Goal: Information Seeking & Learning: Learn about a topic

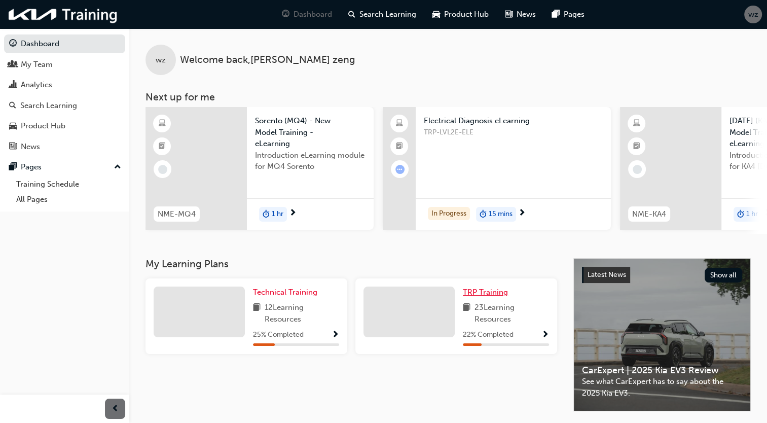
click at [496, 297] on span "TRP Training" at bounding box center [485, 292] width 45 height 9
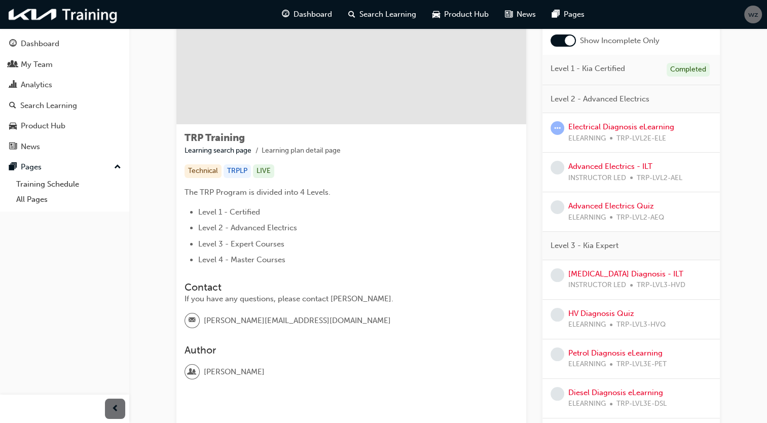
scroll to position [80, 0]
click at [609, 127] on link "Electrical Diagnosis eLearning" at bounding box center [621, 127] width 106 height 9
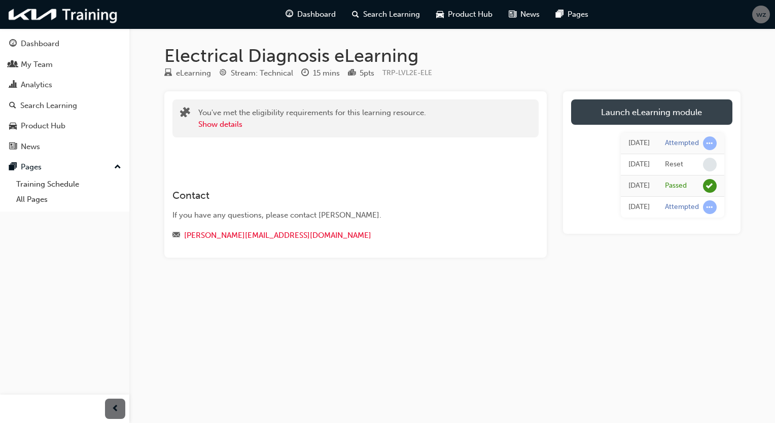
click at [622, 109] on link "Launch eLearning module" at bounding box center [651, 111] width 161 height 25
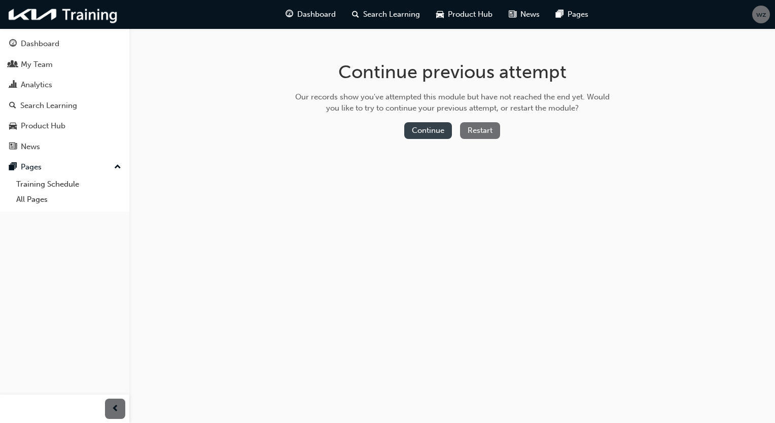
click at [434, 126] on button "Continue" at bounding box center [428, 130] width 48 height 17
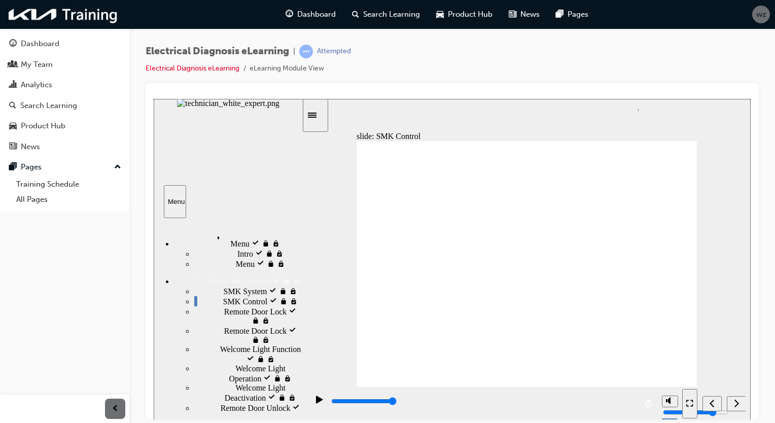
click at [739, 398] on div "Next (Ctrl+Alt+Period)" at bounding box center [736, 403] width 11 height 11
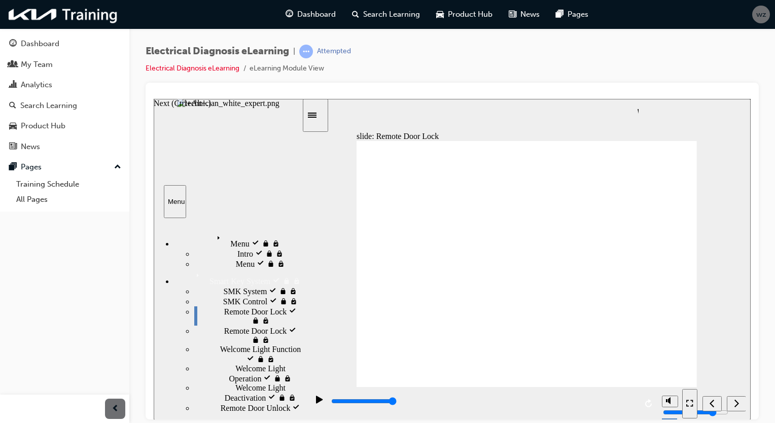
click at [739, 398] on div "Next (Ctrl+Alt+Period)" at bounding box center [736, 403] width 11 height 11
click at [732, 406] on div "Next (Ctrl+Alt+Period)" at bounding box center [736, 403] width 11 height 11
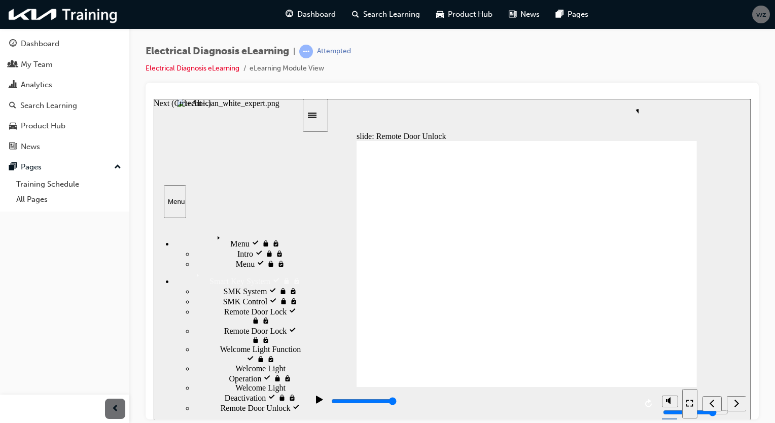
click at [732, 406] on div "Next (Ctrl+Alt+Period)" at bounding box center [736, 403] width 11 height 11
click at [734, 405] on nav "slide navigation" at bounding box center [713, 402] width 63 height 33
click at [734, 405] on icon "Next (Ctrl+Alt+Period)" at bounding box center [736, 402] width 5 height 9
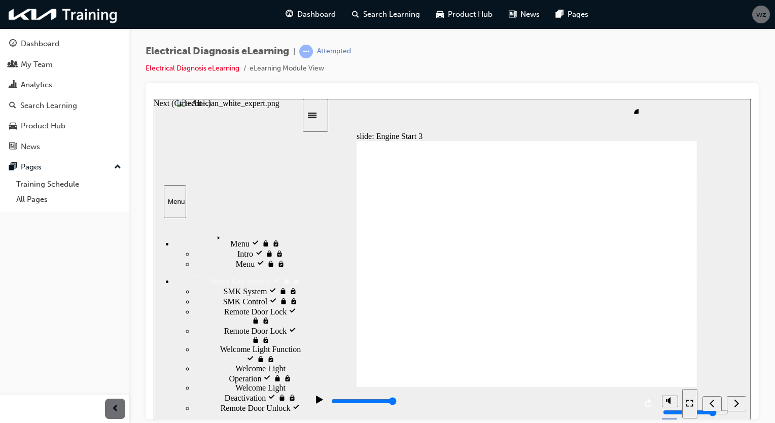
click at [734, 405] on icon "Next (Ctrl+Alt+Period)" at bounding box center [736, 402] width 5 height 9
click at [734, 405] on nav "slide navigation" at bounding box center [713, 402] width 63 height 33
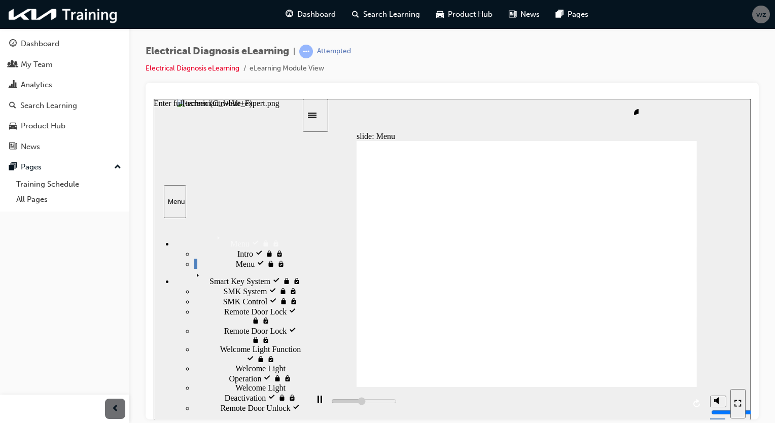
click at [740, 405] on icon "Enter full-screen (Ctrl+Alt+F)" at bounding box center [739, 404] width 3 height 3
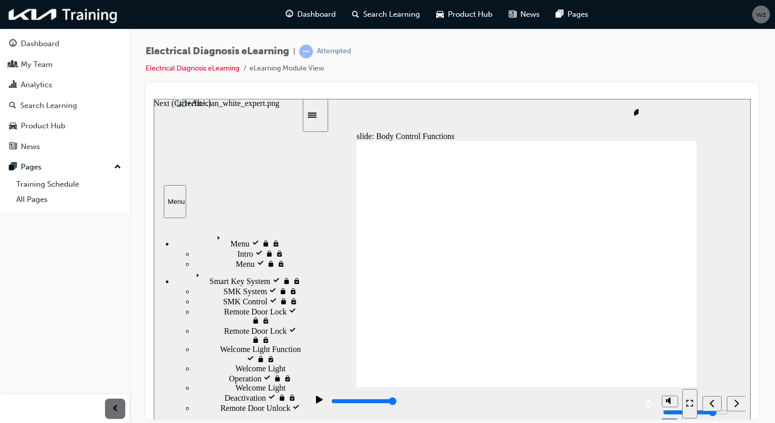
click at [742, 404] on div "Next (Ctrl+Alt+Period)" at bounding box center [736, 403] width 11 height 11
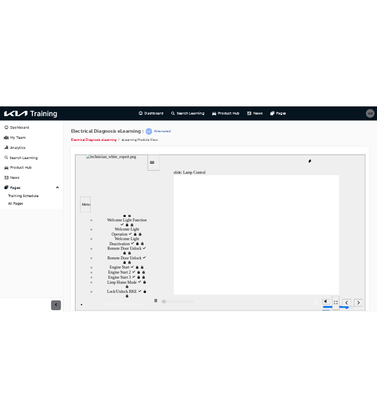
scroll to position [147, 0]
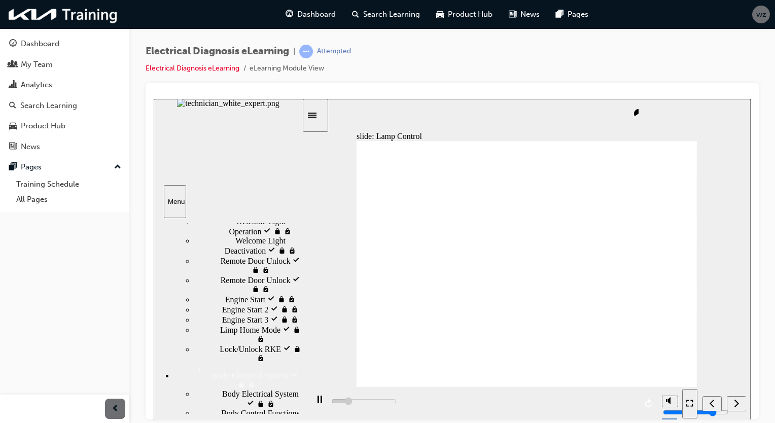
click at [742, 298] on div "slide: Lamp Control Electrical Body Electrical System Body Electrical System El…" at bounding box center [452, 258] width 597 height 321
click at [737, 407] on icon "Next (Ctrl+Alt+Period)" at bounding box center [736, 402] width 5 height 9
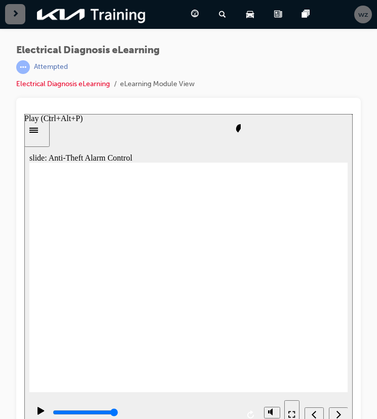
click at [39, 413] on icon "Play (Ctrl+Alt+P)" at bounding box center [41, 411] width 7 height 8
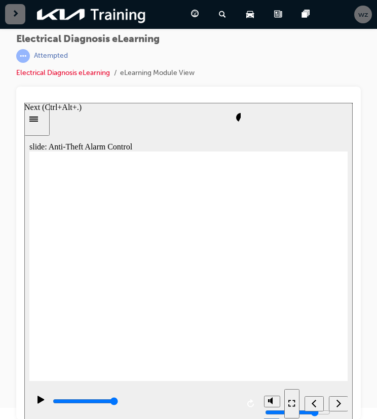
click at [344, 406] on div "Next (Ctrl+Alt+Period)" at bounding box center [338, 404] width 11 height 11
click at [339, 396] on nav "slide navigation" at bounding box center [315, 403] width 63 height 33
click at [339, 397] on button "Next (Ctrl+Alt+Period)" at bounding box center [338, 404] width 19 height 15
click at [337, 400] on icon "Next (Ctrl+Alt+Period)" at bounding box center [338, 403] width 5 height 9
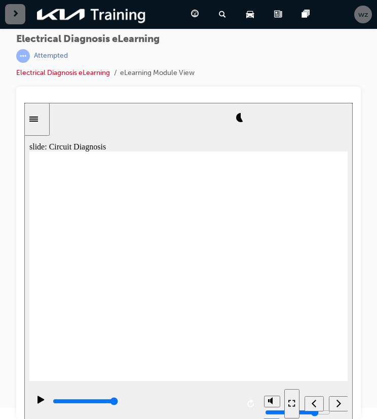
click at [336, 402] on nav "slide navigation" at bounding box center [315, 403] width 63 height 33
click at [339, 403] on nav "slide navigation" at bounding box center [315, 403] width 63 height 33
click at [342, 407] on div "Next (Ctrl+Alt+Period)" at bounding box center [338, 404] width 11 height 11
click at [337, 403] on icon "Next (Ctrl+Alt+Period)" at bounding box center [338, 403] width 5 height 9
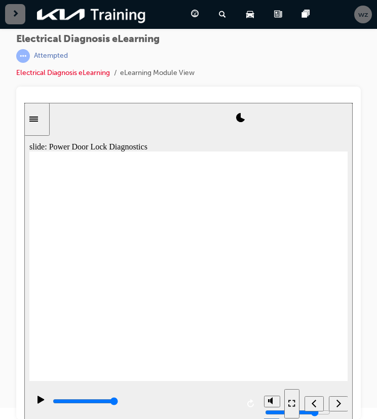
click at [340, 413] on nav "slide navigation" at bounding box center [315, 403] width 63 height 33
click at [339, 407] on icon "Next (Ctrl+Alt+Period)" at bounding box center [338, 403] width 5 height 9
click at [333, 402] on div "Next (Ctrl+Alt+Period)" at bounding box center [338, 404] width 11 height 11
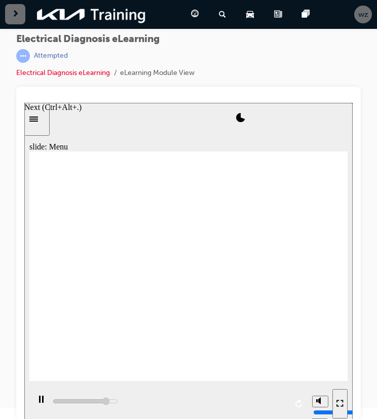
scroll to position [0, 0]
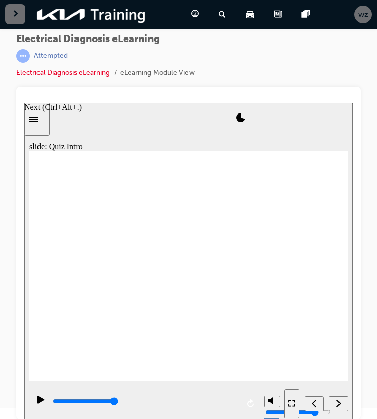
click at [341, 397] on button "Next (Ctrl+Alt+Period)" at bounding box center [338, 404] width 19 height 15
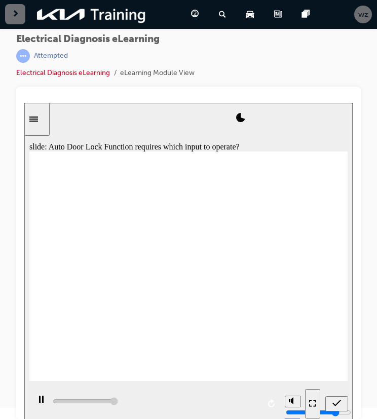
type input "5000"
radio input "true"
click at [336, 399] on div "Submit (Ctrl+Alt+S)" at bounding box center [337, 404] width 15 height 11
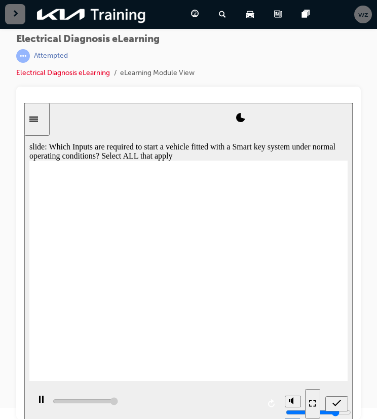
type input "5000"
checkbox input "true"
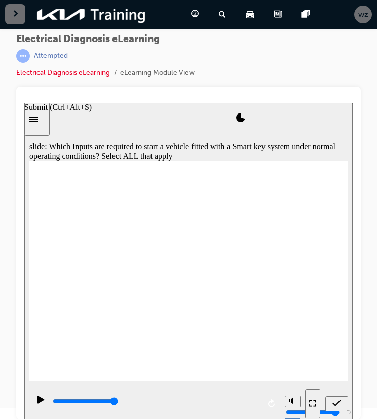
click at [343, 405] on div "Submit (Ctrl+Alt+S)" at bounding box center [337, 404] width 15 height 11
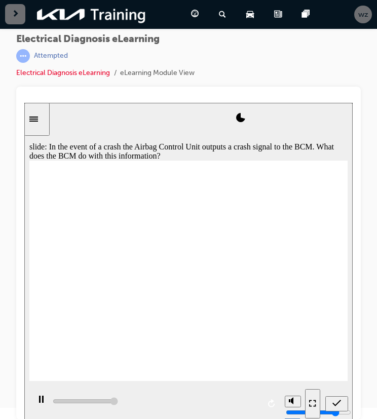
type input "5000"
radio input "true"
click at [333, 401] on icon "Submit (Ctrl+Alt+S)" at bounding box center [337, 403] width 9 height 9
type input "5000"
radio input "true"
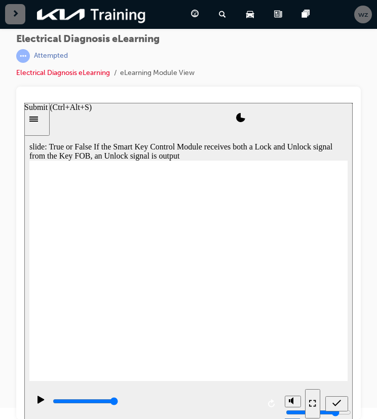
click at [331, 399] on div "Submit (Ctrl+Alt+S)" at bounding box center [337, 404] width 15 height 11
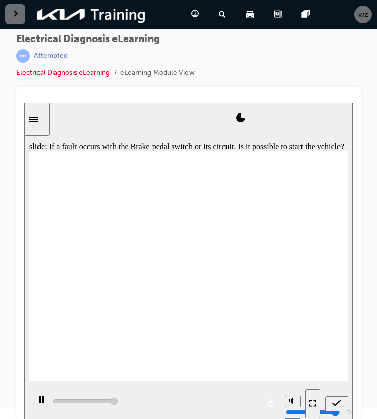
type input "5000"
radio input "true"
click at [344, 404] on div "Submit (Ctrl+Alt+S)" at bounding box center [337, 404] width 15 height 11
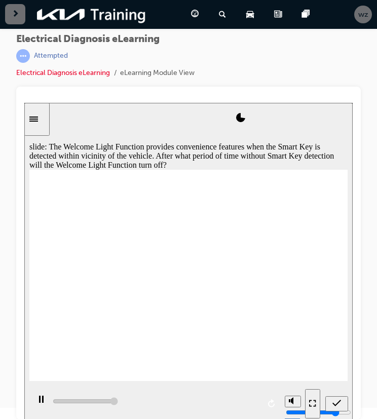
type input "5000"
radio input "true"
click at [335, 404] on icon "Submit (Ctrl+Alt+S)" at bounding box center [337, 403] width 9 height 9
type input "5000"
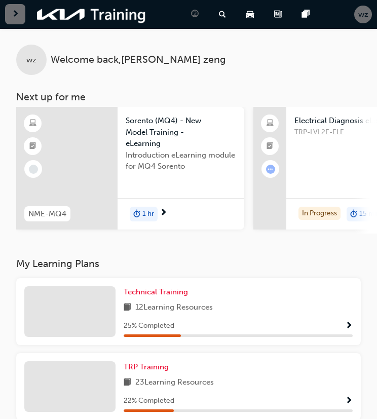
click at [16, 9] on span "next-icon" at bounding box center [16, 14] width 8 height 13
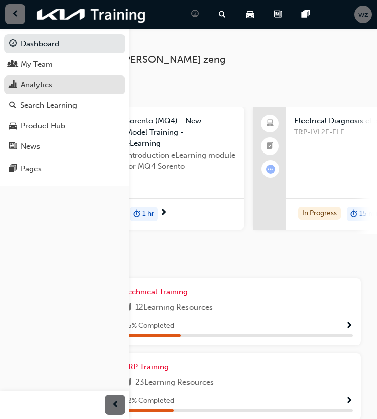
click at [38, 81] on div "Analytics" at bounding box center [36, 85] width 31 height 12
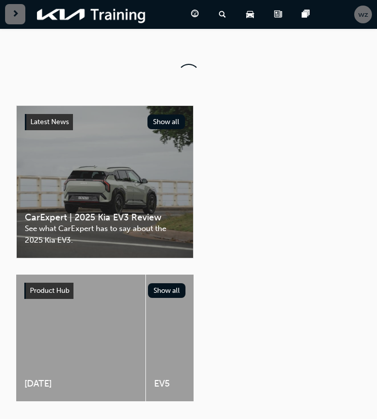
click at [18, 12] on span "next-icon" at bounding box center [16, 14] width 8 height 13
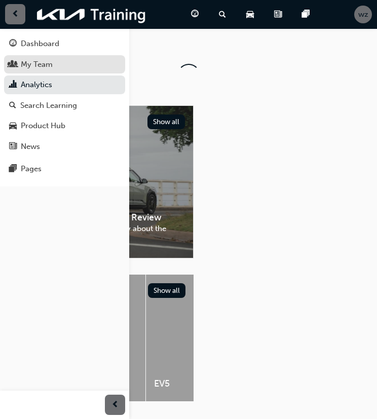
click at [62, 58] on div "My Team" at bounding box center [64, 64] width 111 height 13
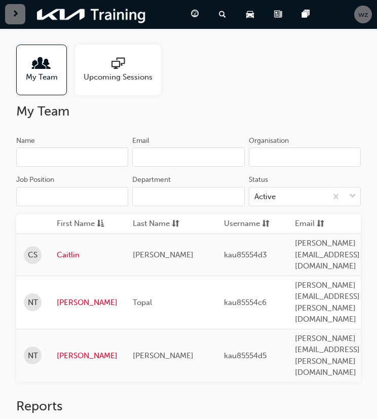
click at [134, 67] on div at bounding box center [118, 64] width 69 height 14
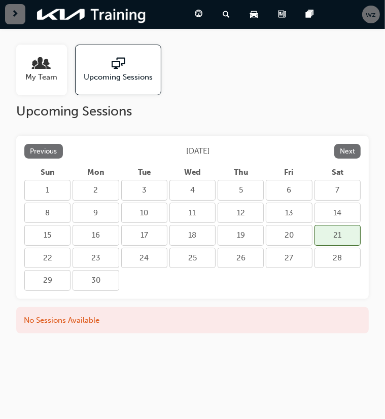
click at [337, 240] on div "21" at bounding box center [337, 235] width 46 height 21
click at [13, 6] on div "button" at bounding box center [15, 14] width 20 height 20
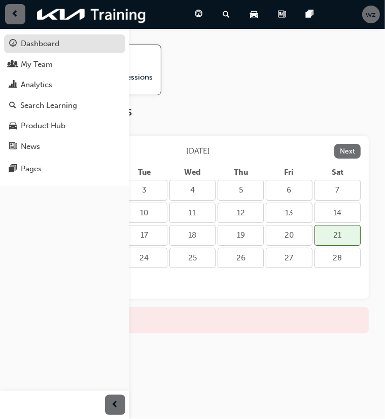
click at [46, 51] on link "Dashboard" at bounding box center [64, 43] width 121 height 19
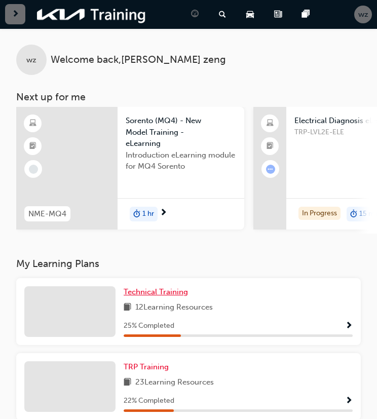
click at [173, 295] on span "Technical Training" at bounding box center [156, 292] width 64 height 9
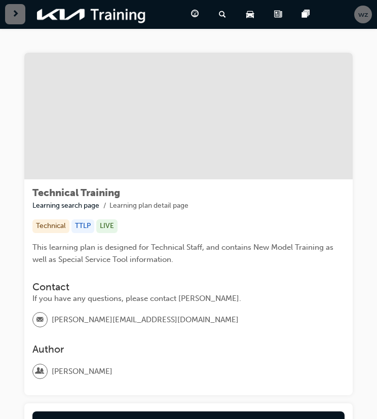
scroll to position [115, 0]
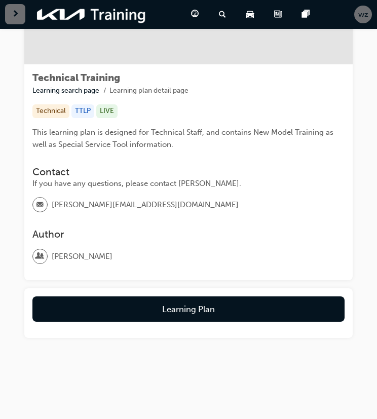
click at [10, 15] on div "button" at bounding box center [15, 14] width 20 height 20
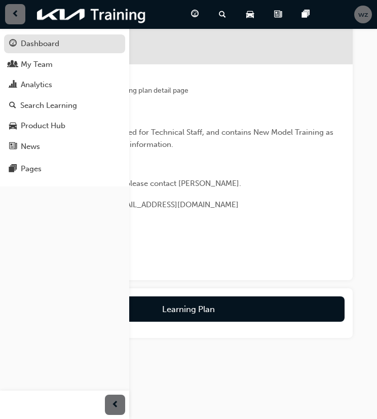
click at [59, 53] on link "Dashboard" at bounding box center [64, 43] width 121 height 19
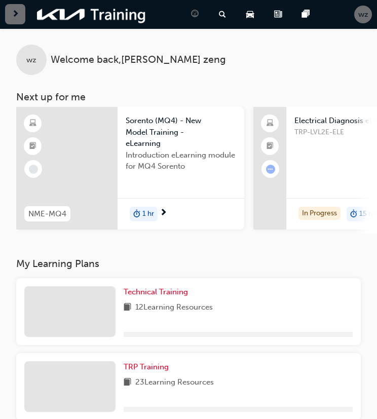
scroll to position [221, 0]
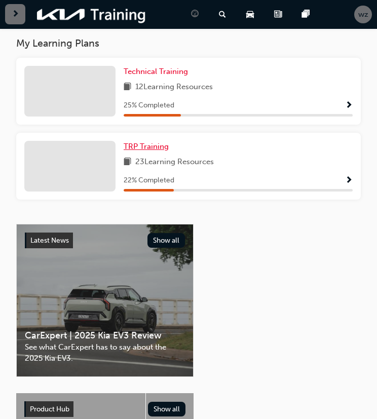
click at [159, 151] on span "TRP Training" at bounding box center [146, 146] width 45 height 9
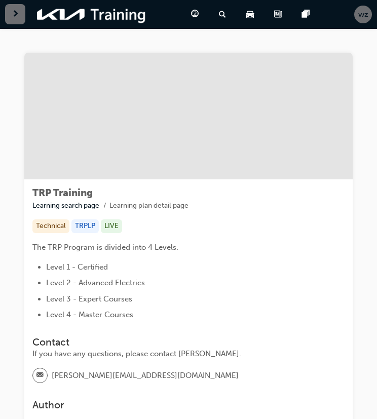
scroll to position [170, 0]
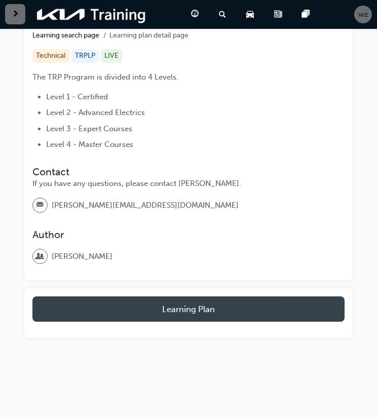
click at [179, 312] on button "Learning Plan" at bounding box center [188, 309] width 312 height 25
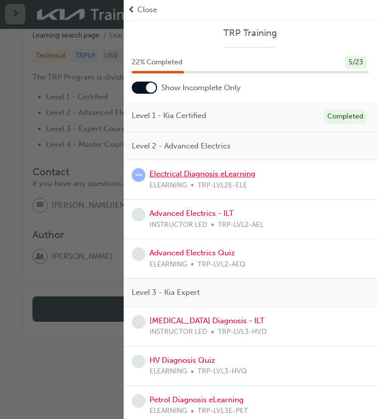
click at [211, 175] on link "Electrical Diagnosis eLearning" at bounding box center [203, 173] width 106 height 9
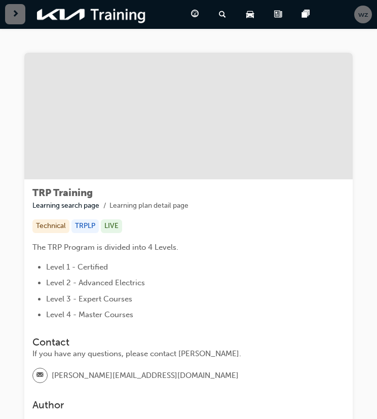
scroll to position [170, 0]
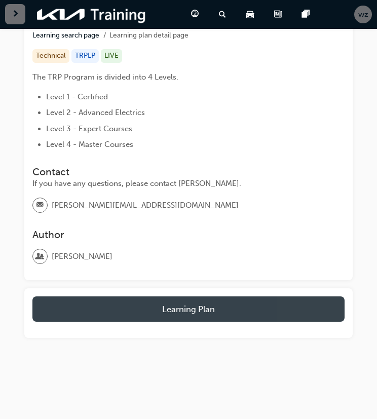
click at [183, 314] on button "Learning Plan" at bounding box center [188, 309] width 312 height 25
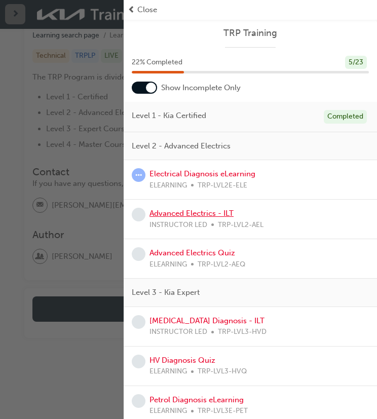
click at [183, 214] on link "Advanced Electrics - ILT" at bounding box center [192, 213] width 84 height 9
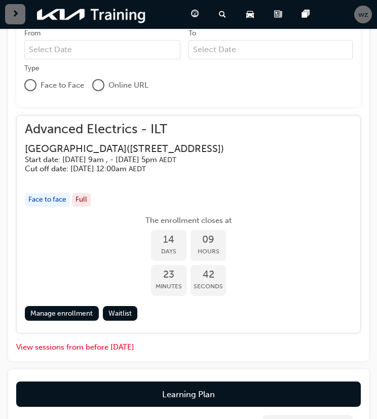
scroll to position [562, 0]
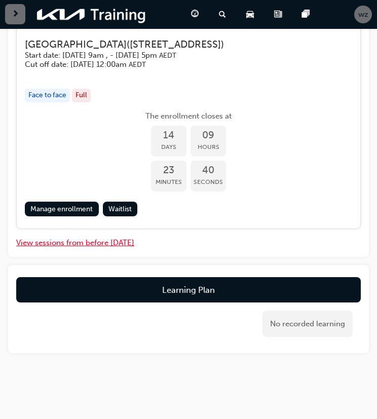
click at [86, 244] on button "View sessions from before today" at bounding box center [75, 243] width 118 height 12
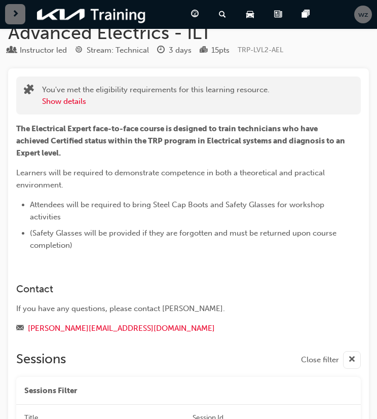
scroll to position [12, 0]
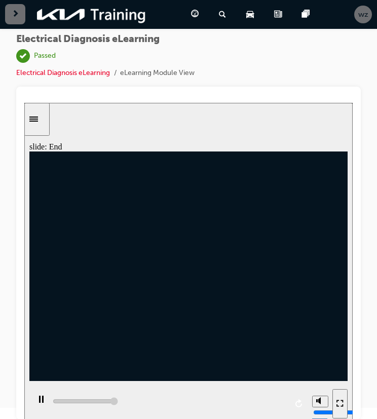
type input "10000"
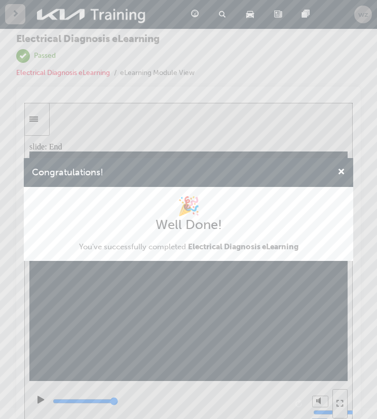
click at [337, 167] on div "Congratulations!" at bounding box center [338, 172] width 16 height 13
click at [344, 171] on span "cross-icon" at bounding box center [342, 172] width 8 height 9
